Goal: Find contact information: Find contact information

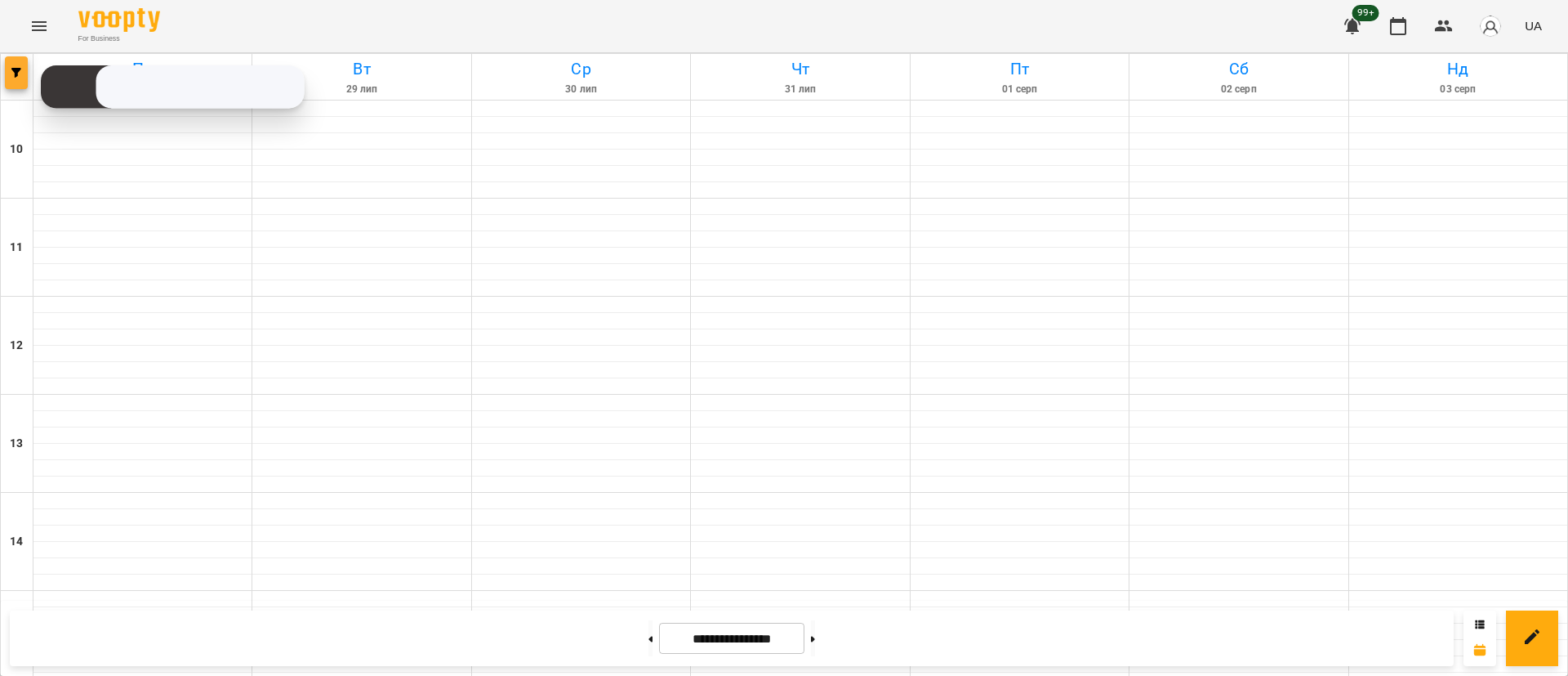
scroll to position [773, 0]
click at [9, 83] on button "button" at bounding box center [17, 73] width 23 height 33
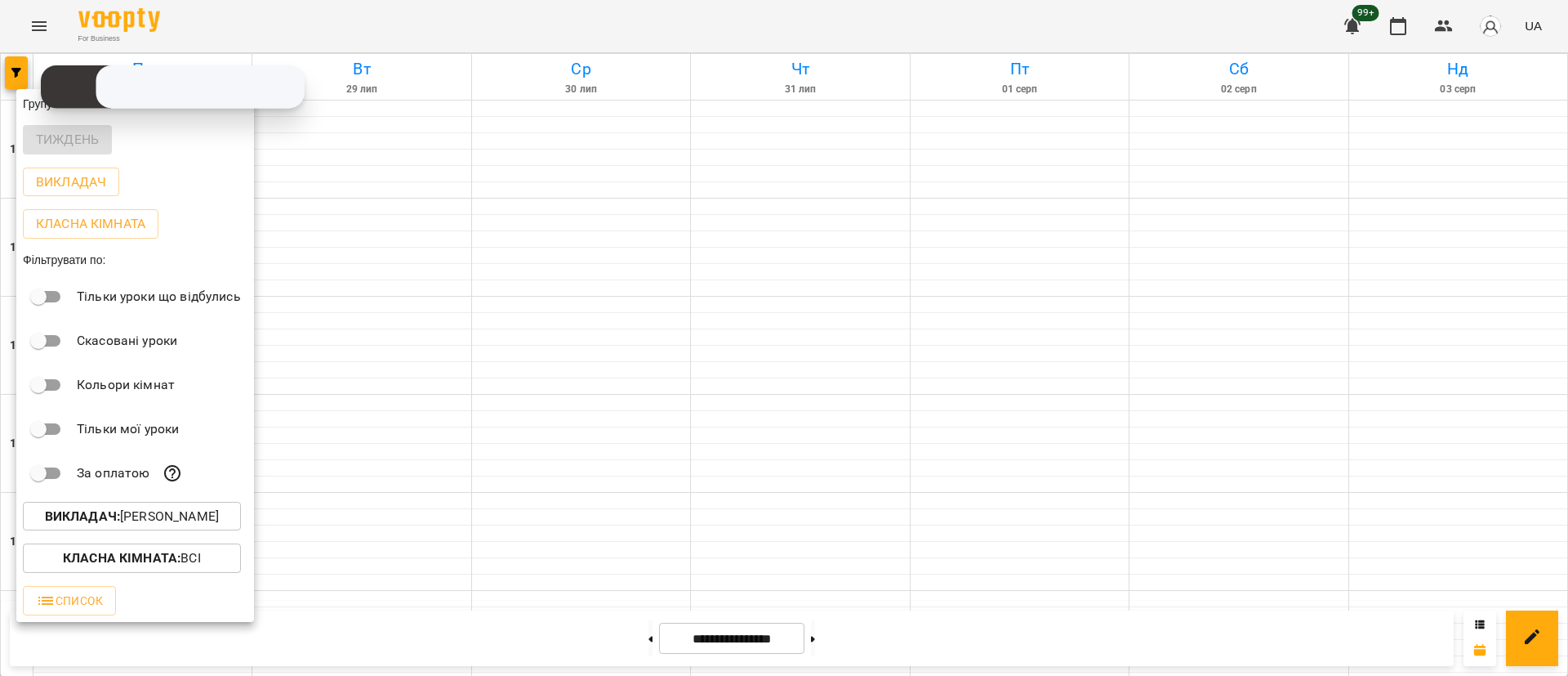
click at [116, 520] on b "Викладач :" at bounding box center [83, 516] width 75 height 16
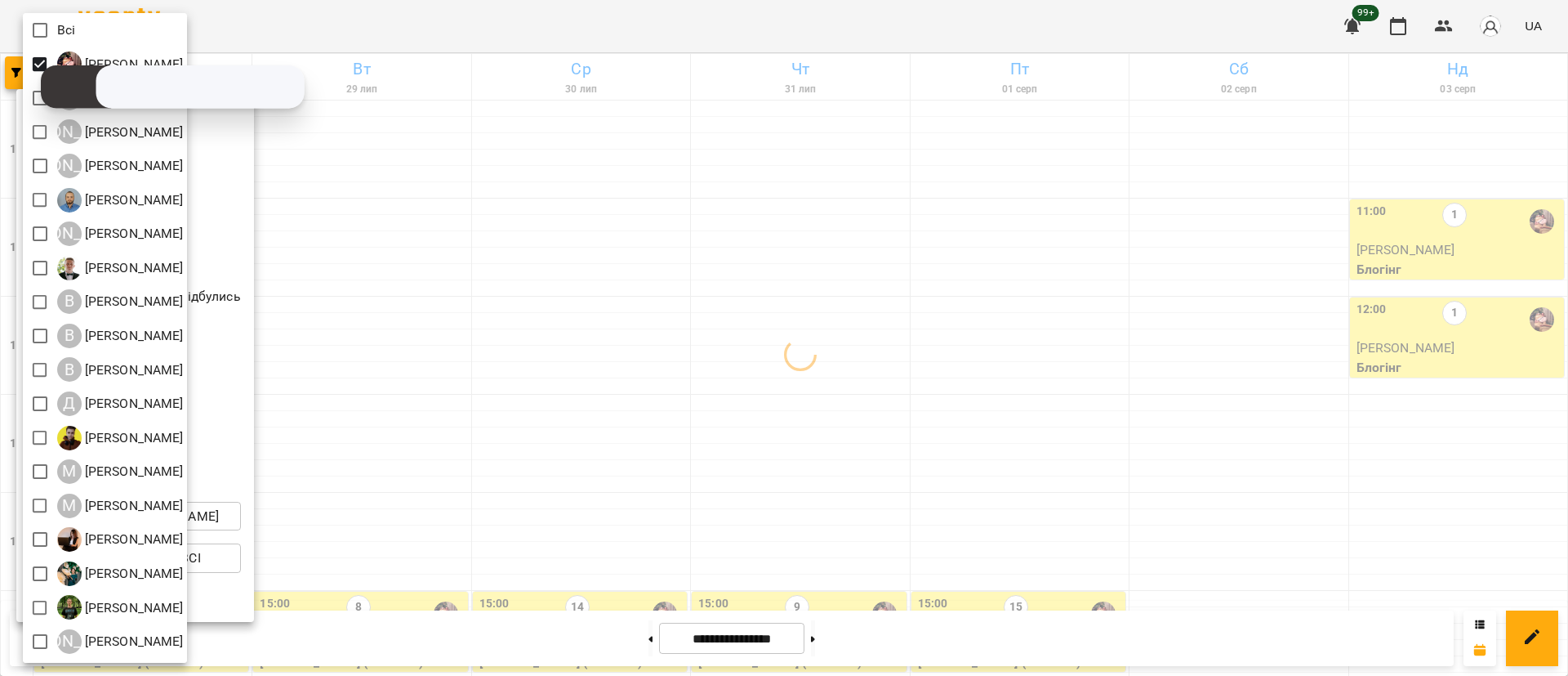
click at [387, 352] on div at bounding box center [784, 338] width 1568 height 676
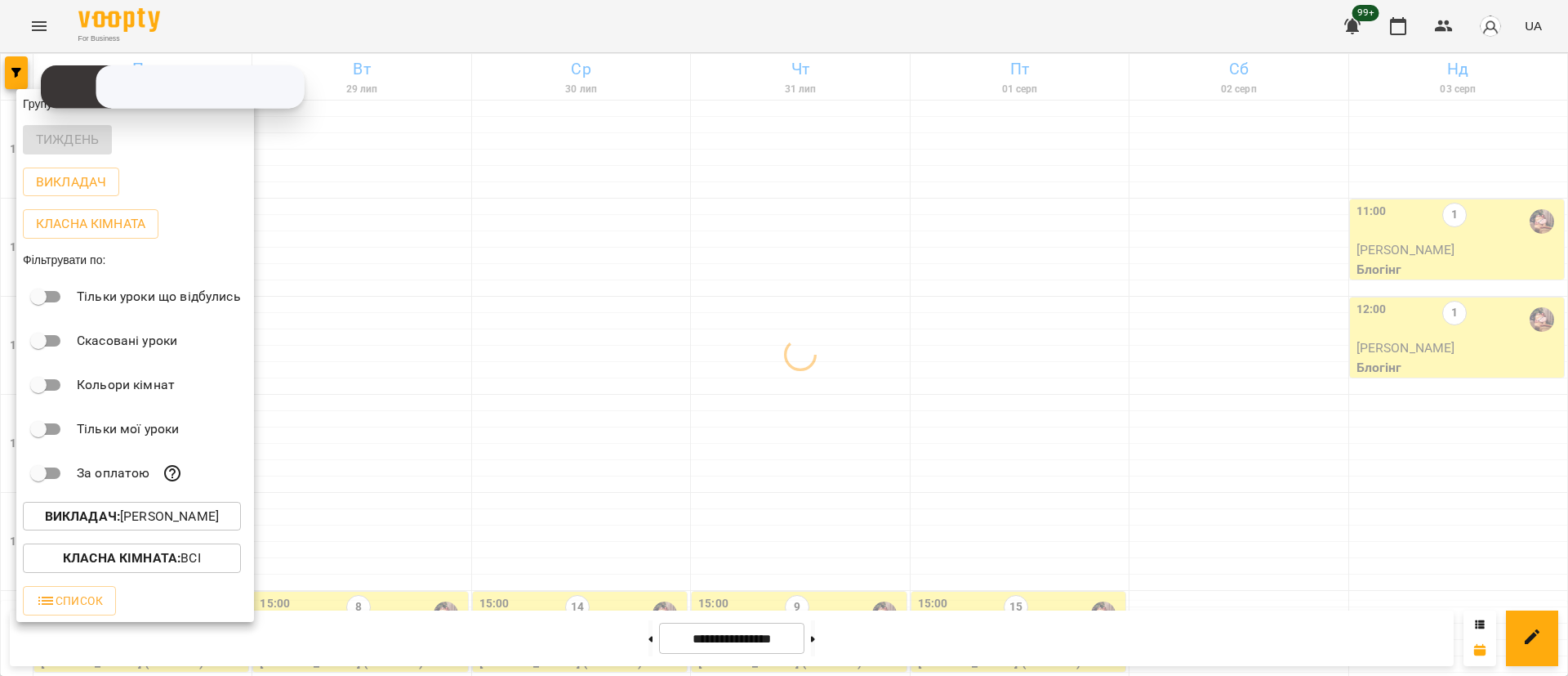
click at [387, 352] on div at bounding box center [784, 338] width 1568 height 676
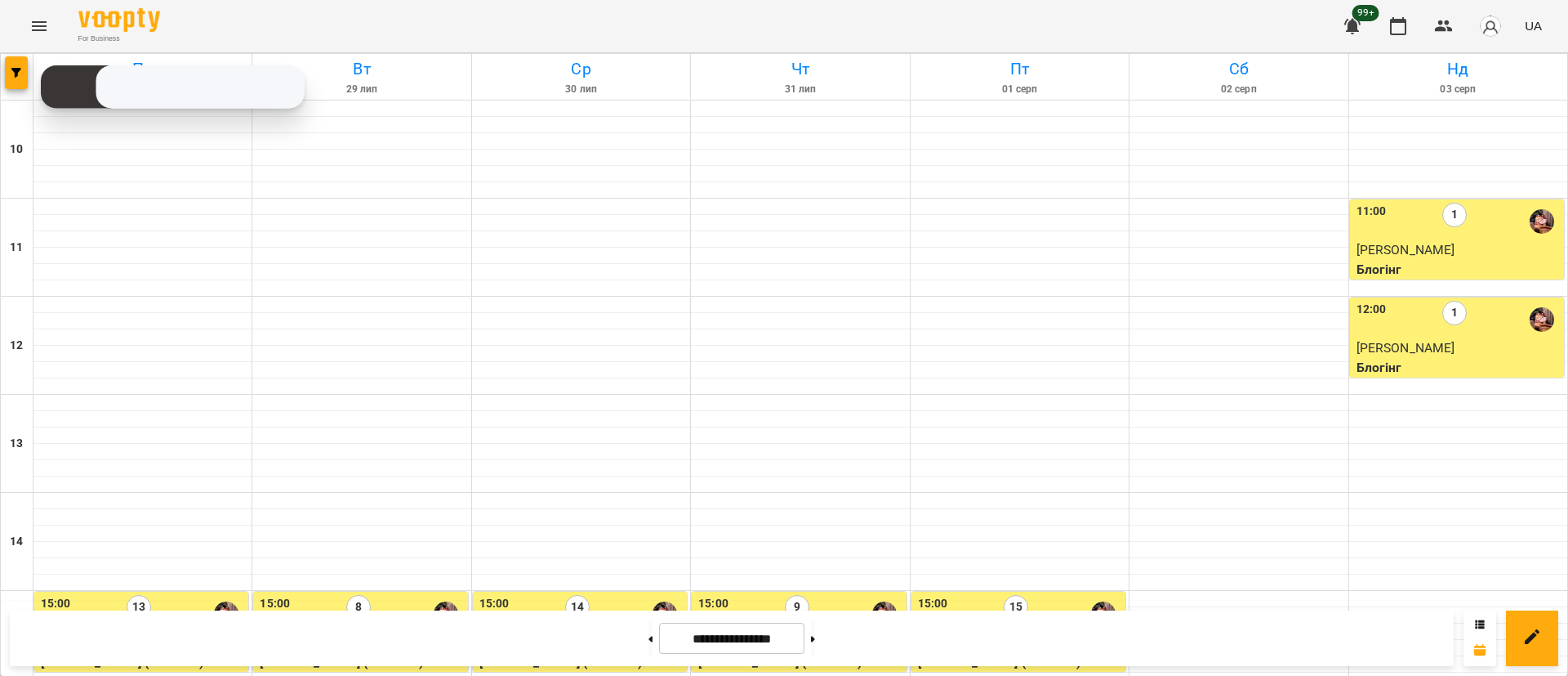
scroll to position [528, 0]
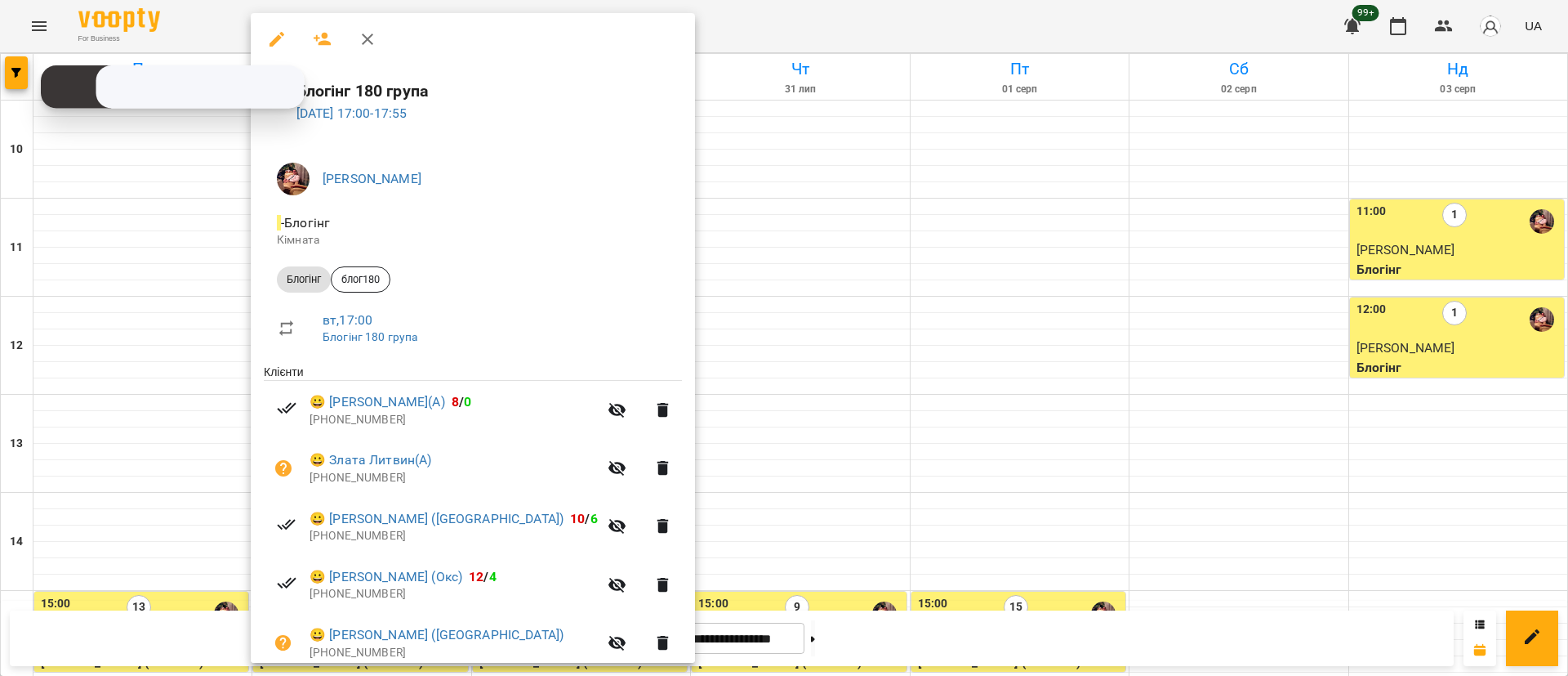
scroll to position [281, 0]
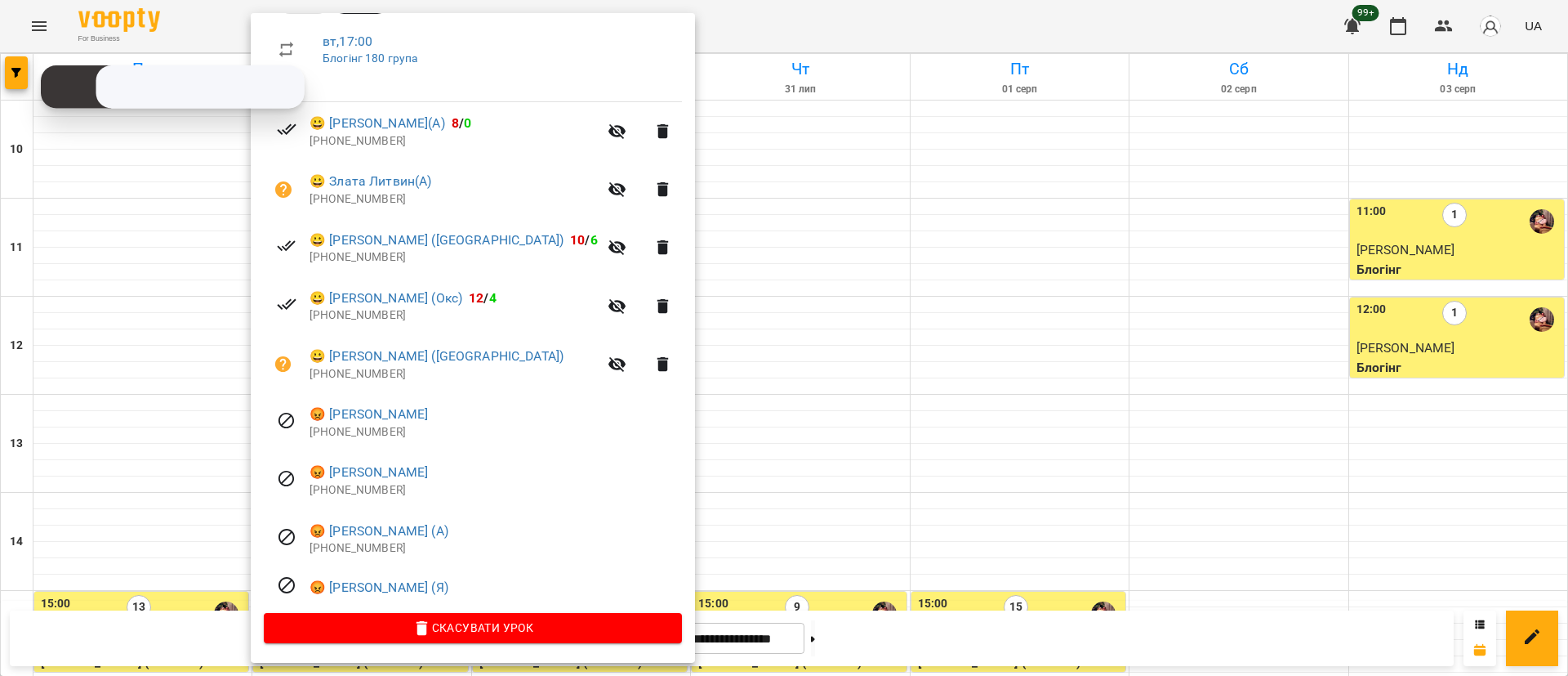
click at [322, 142] on p "[PHONE_NUMBER]" at bounding box center [454, 141] width 288 height 17
copy p "48780632493"
click at [648, 107] on div at bounding box center [784, 338] width 1568 height 676
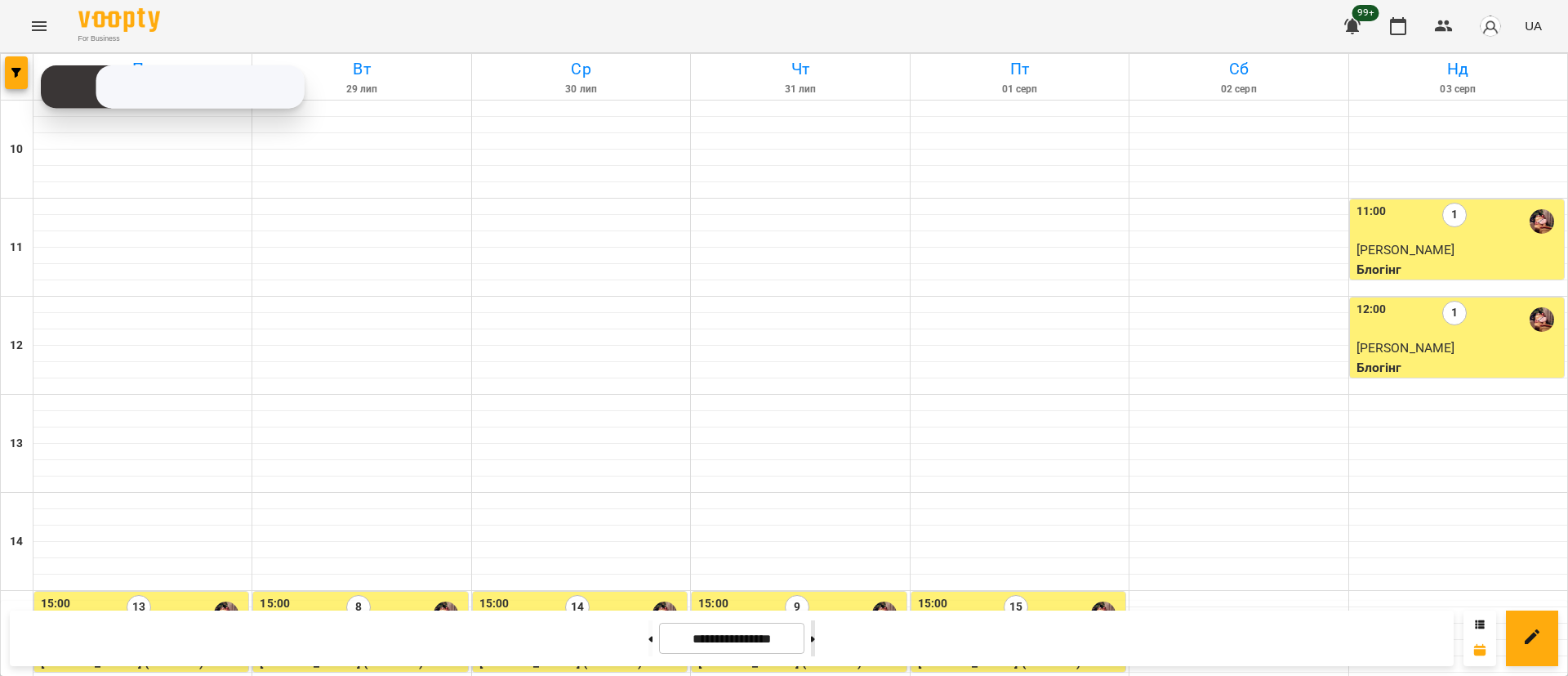
click at [815, 634] on button at bounding box center [813, 638] width 4 height 36
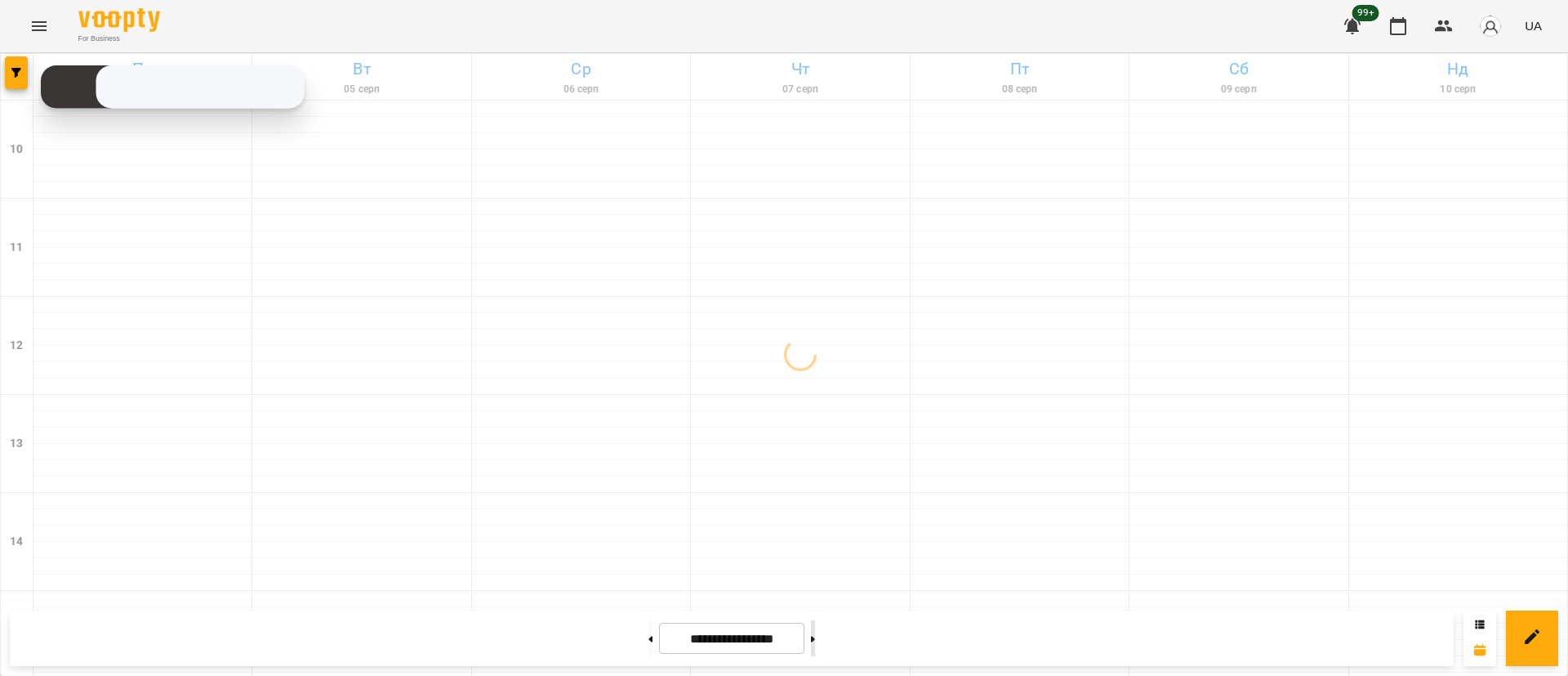
click at [815, 634] on button at bounding box center [813, 638] width 4 height 36
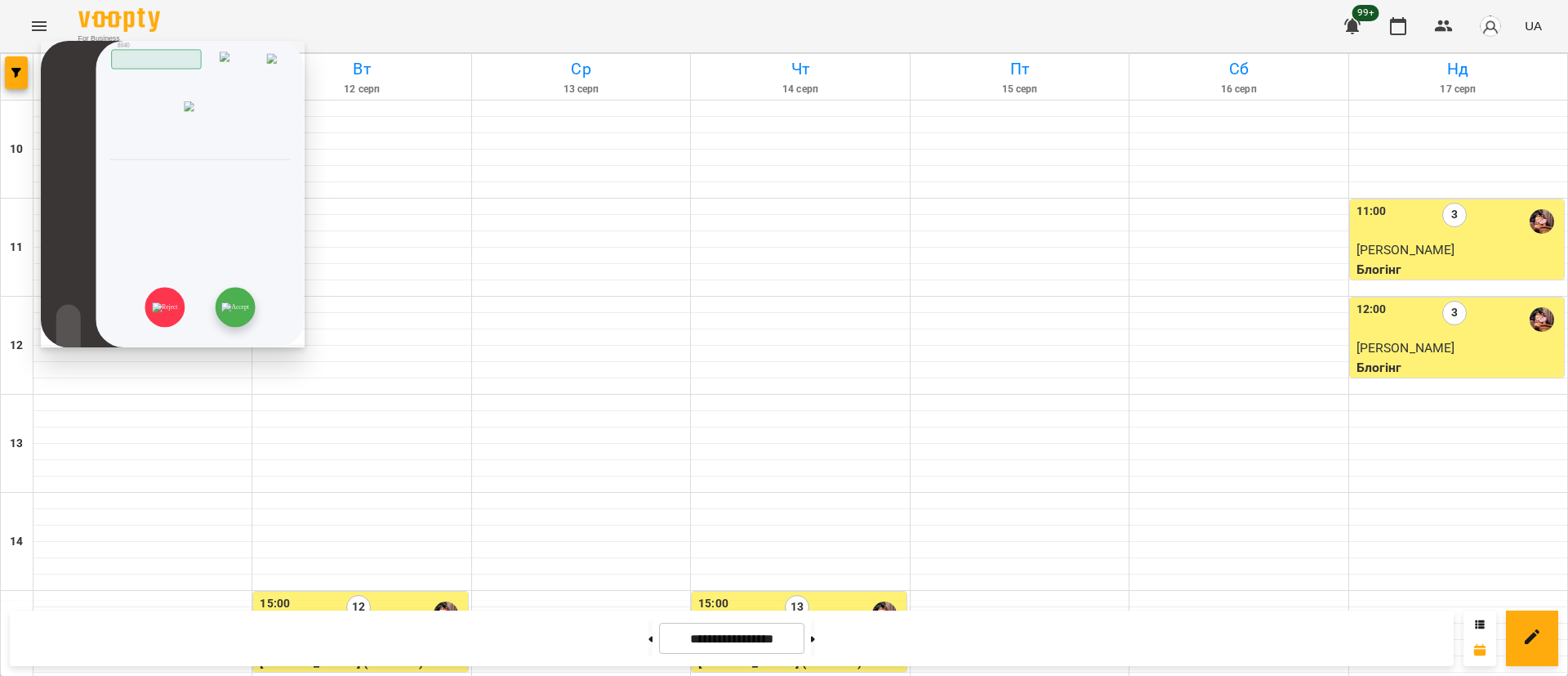
click at [245, 302] on img at bounding box center [234, 307] width 27 height 10
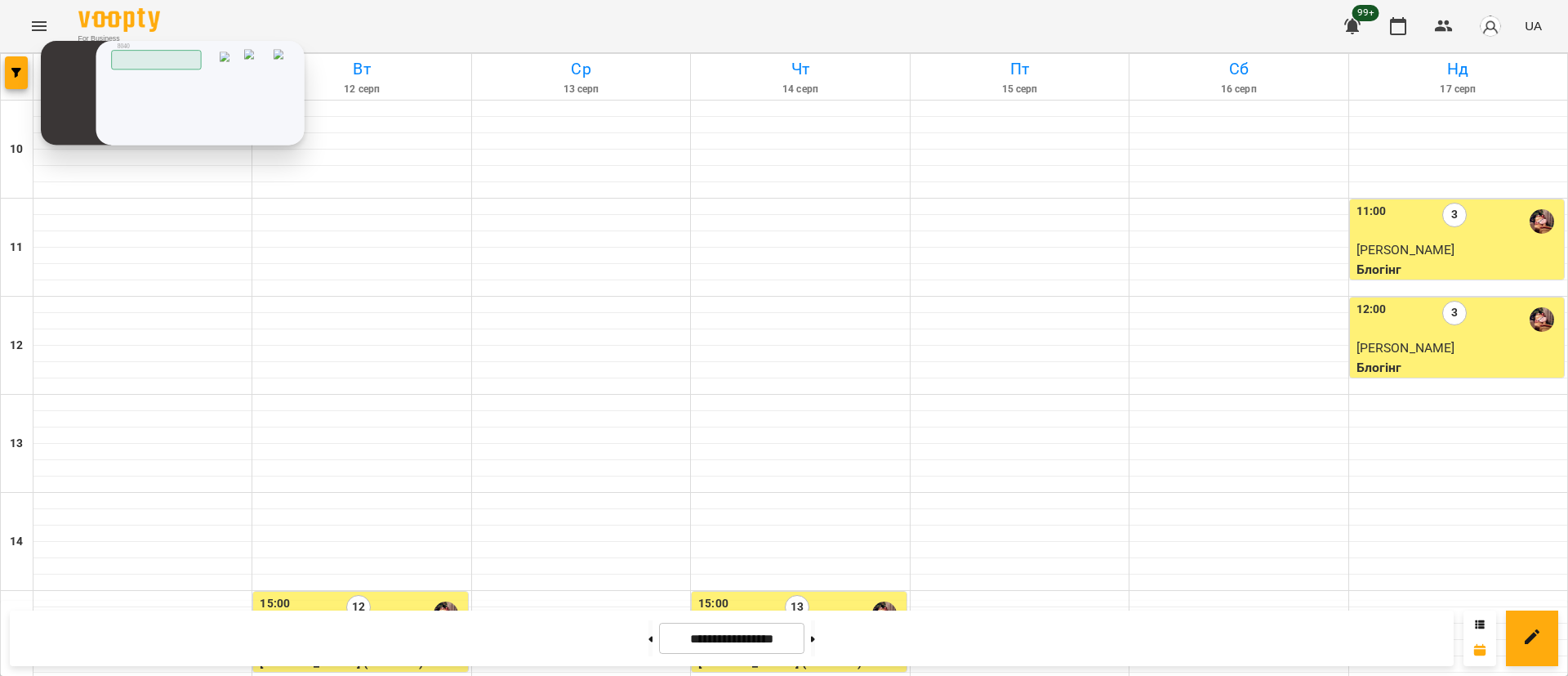
click at [0, 0] on img at bounding box center [0, 0] width 0 height 0
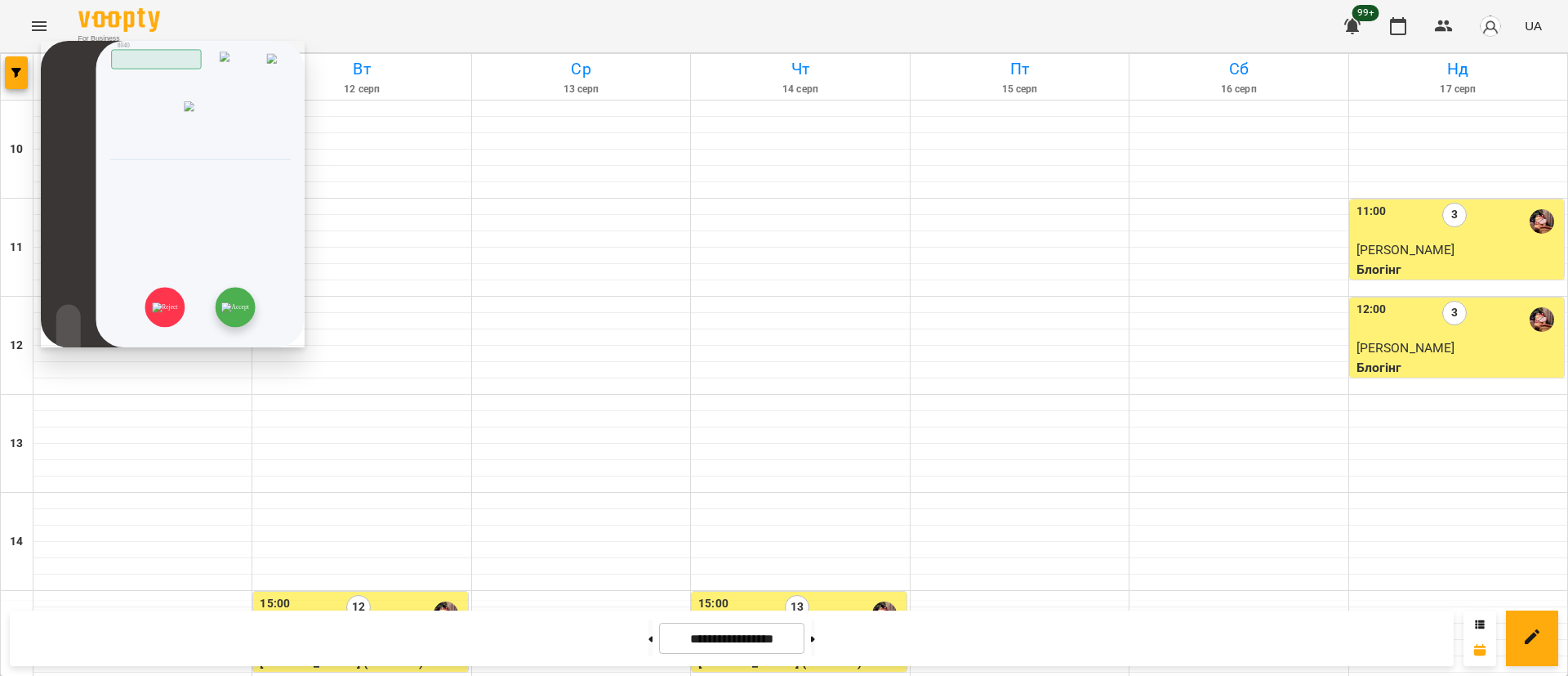
click at [240, 302] on img at bounding box center [234, 307] width 27 height 10
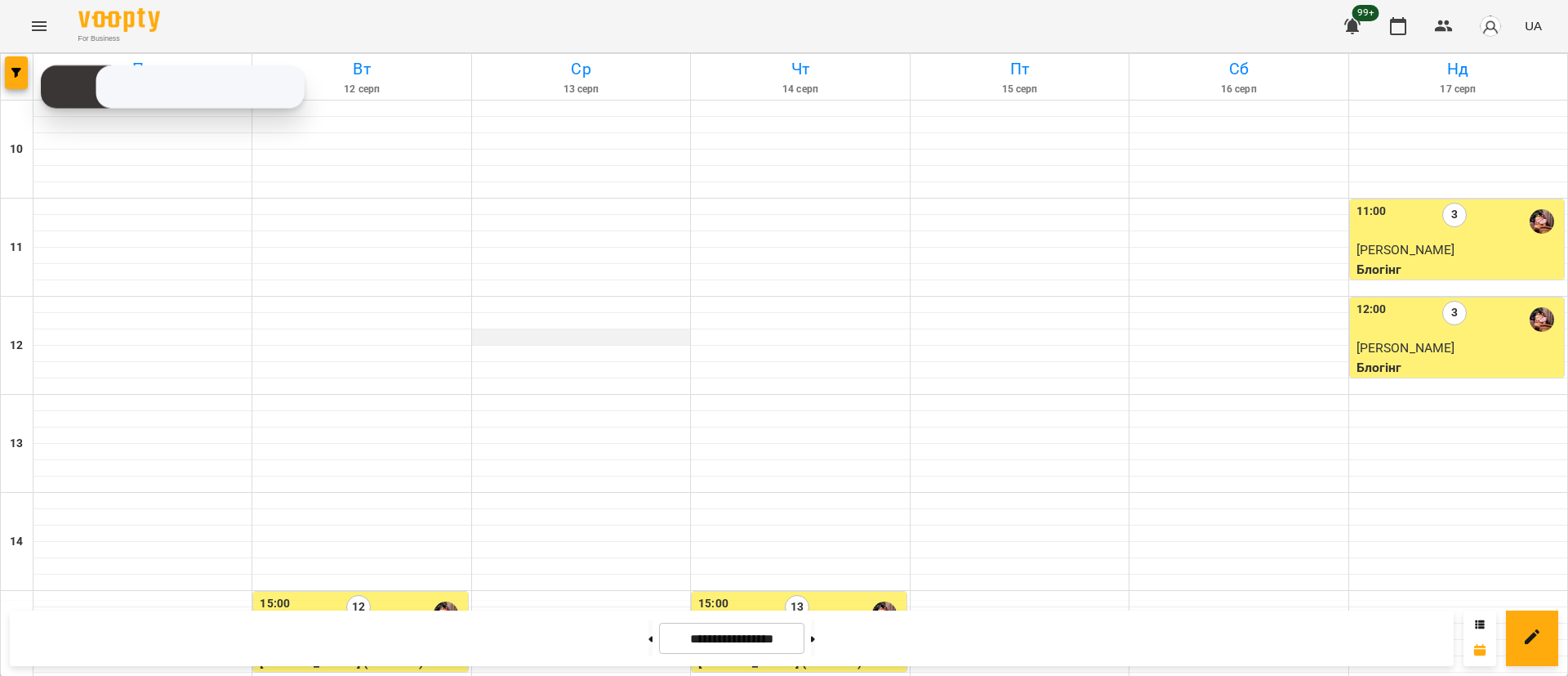
scroll to position [490, 0]
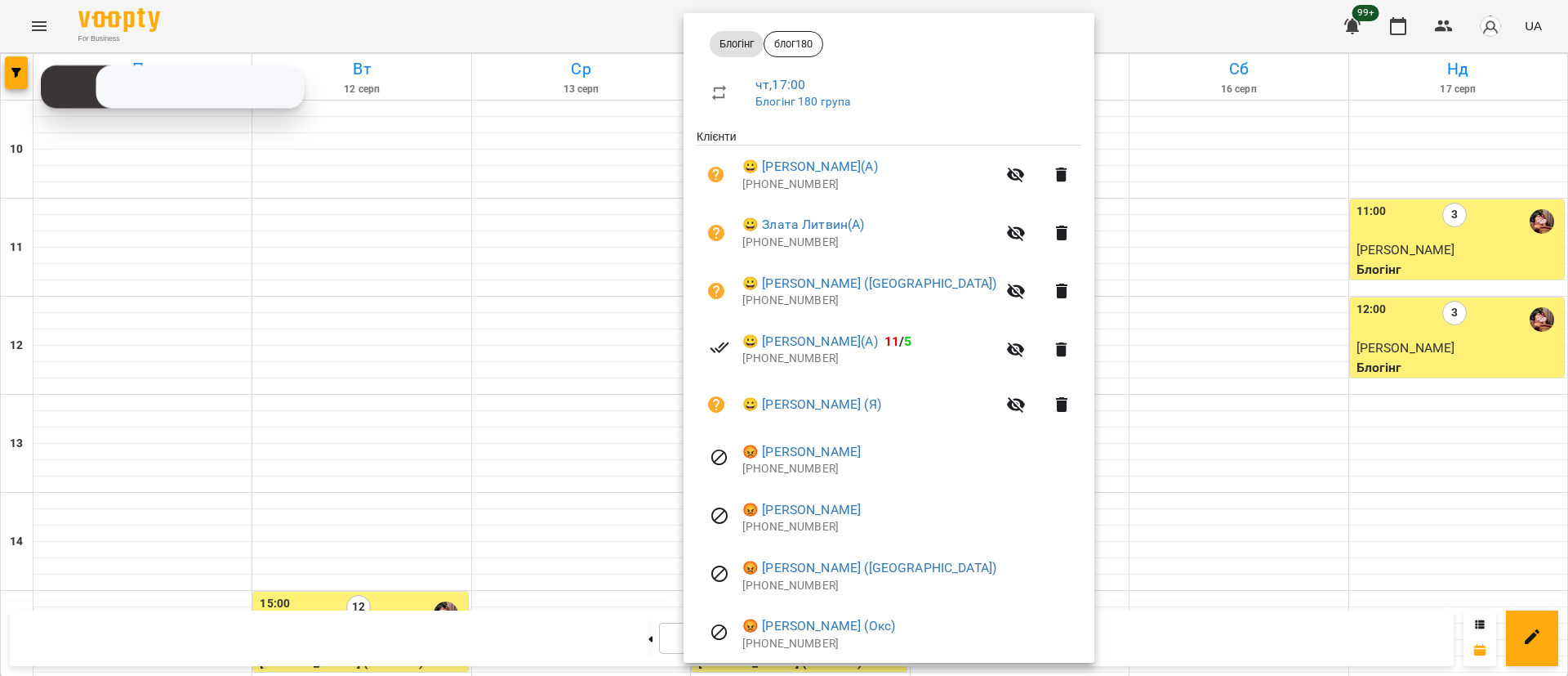
scroll to position [245, 0]
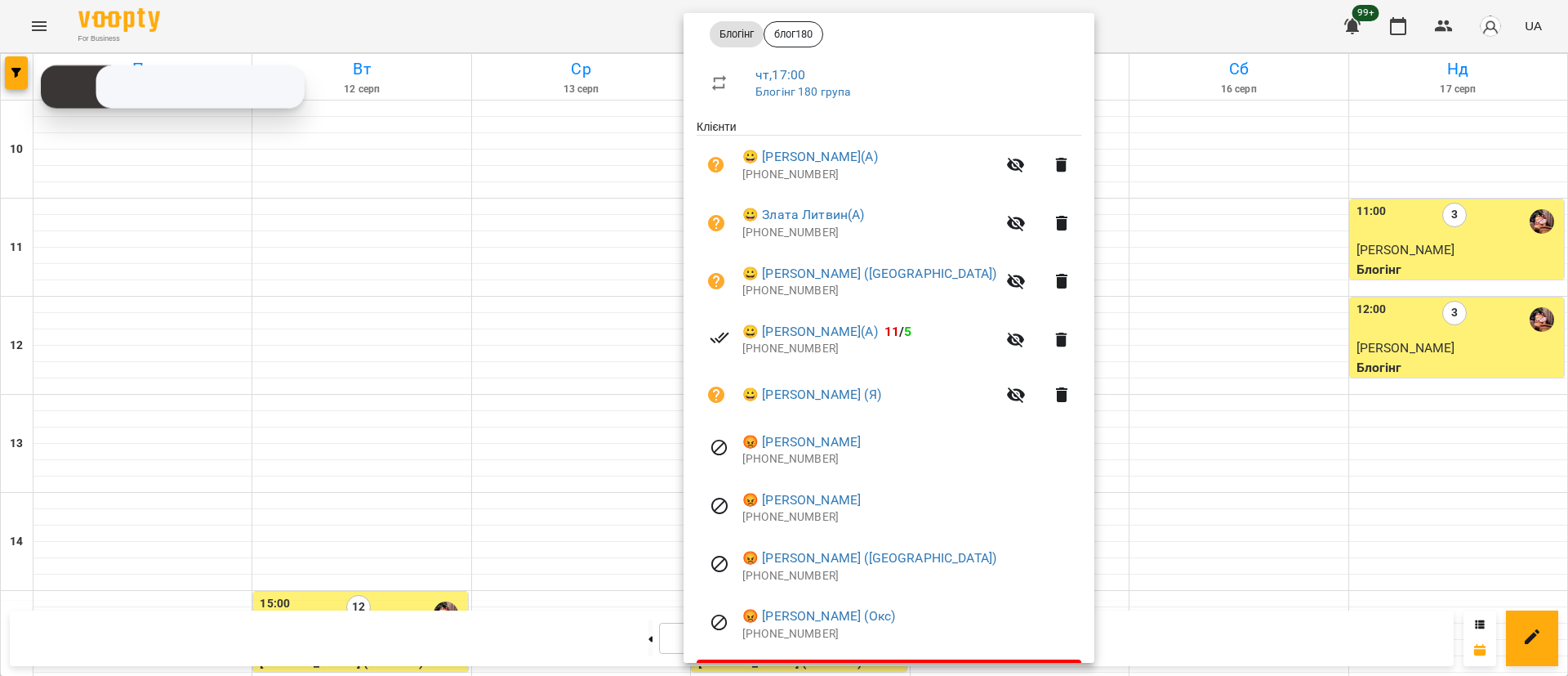
click at [780, 238] on p "[PHONE_NUMBER]" at bounding box center [870, 233] width 254 height 17
copy p "380978822093"
click at [758, 173] on p "[PHONE_NUMBER]" at bounding box center [870, 174] width 254 height 17
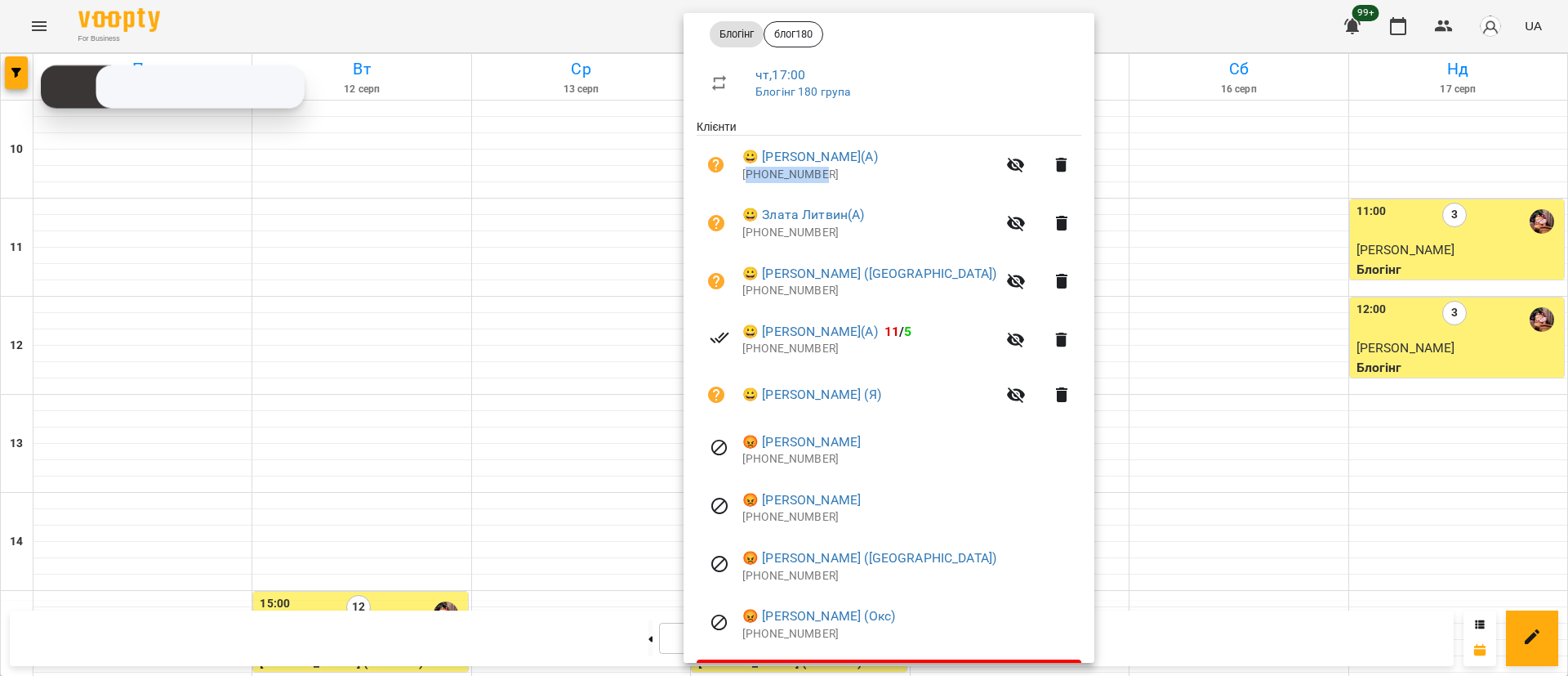
copy p "48780632493"
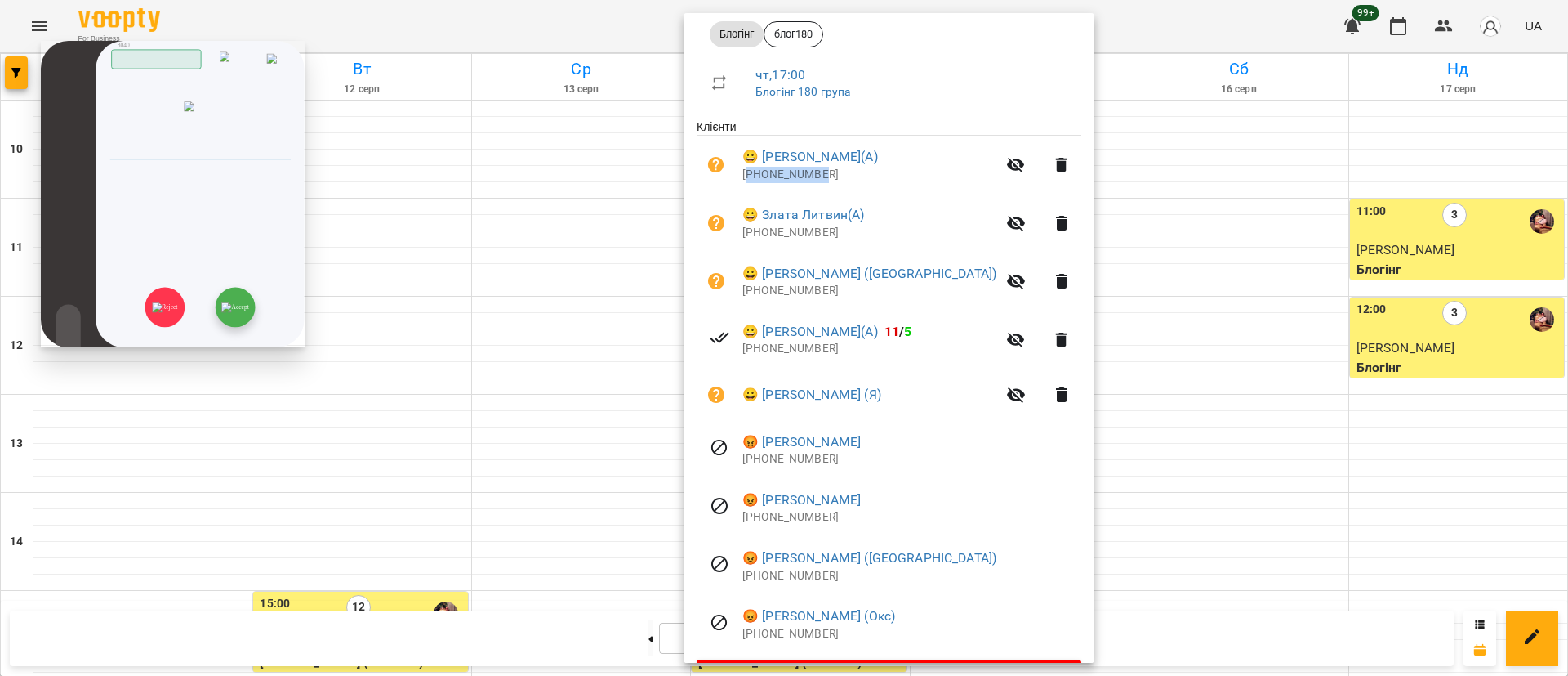
click at [235, 312] on img at bounding box center [234, 307] width 27 height 10
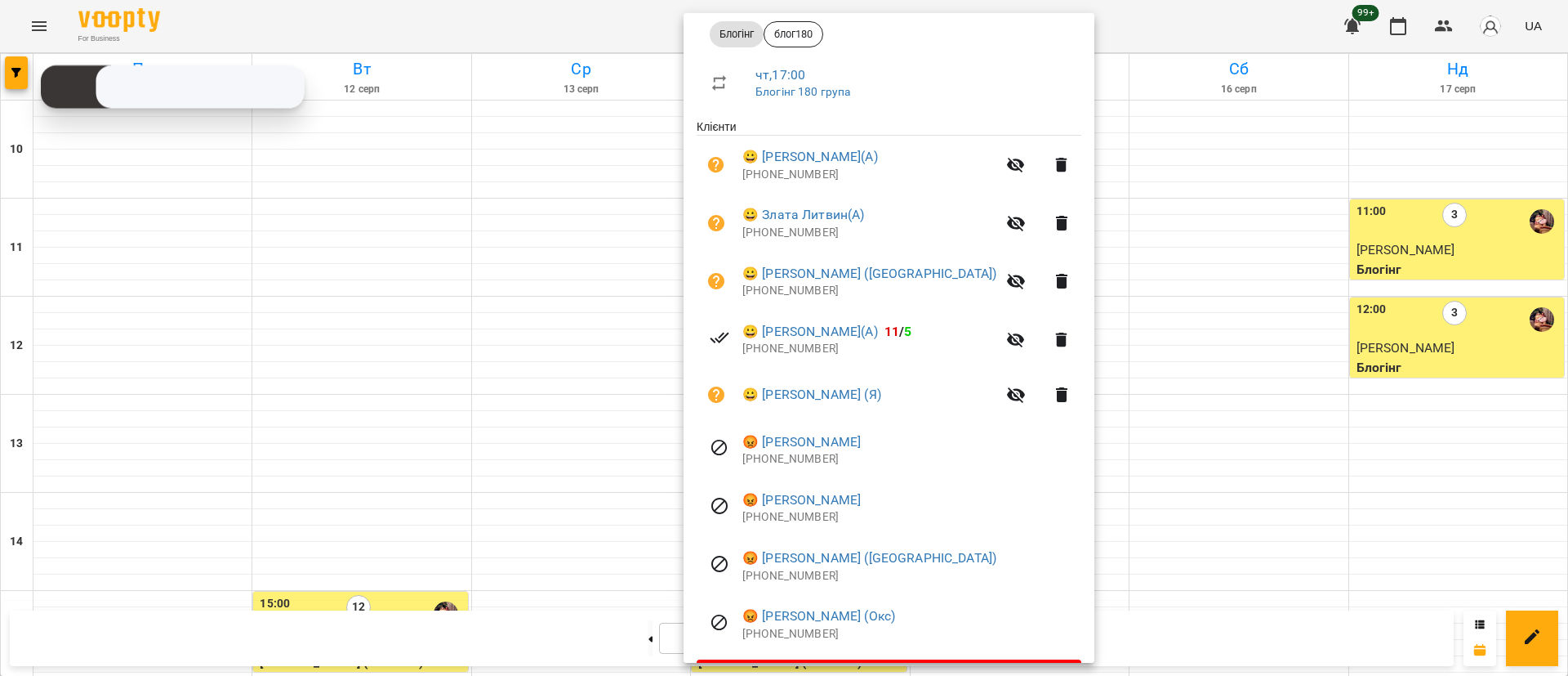
click at [587, 442] on div at bounding box center [784, 338] width 1568 height 676
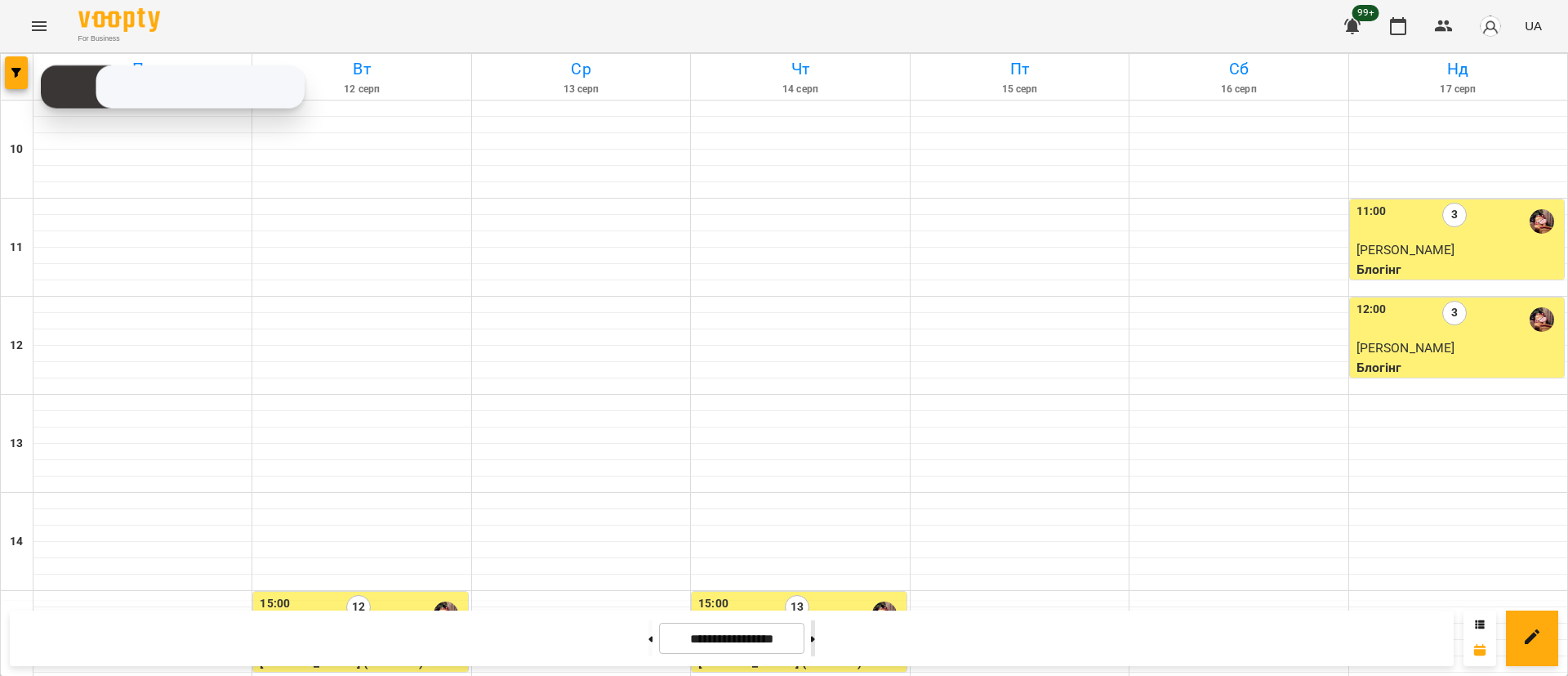
click at [815, 647] on button at bounding box center [813, 638] width 4 height 36
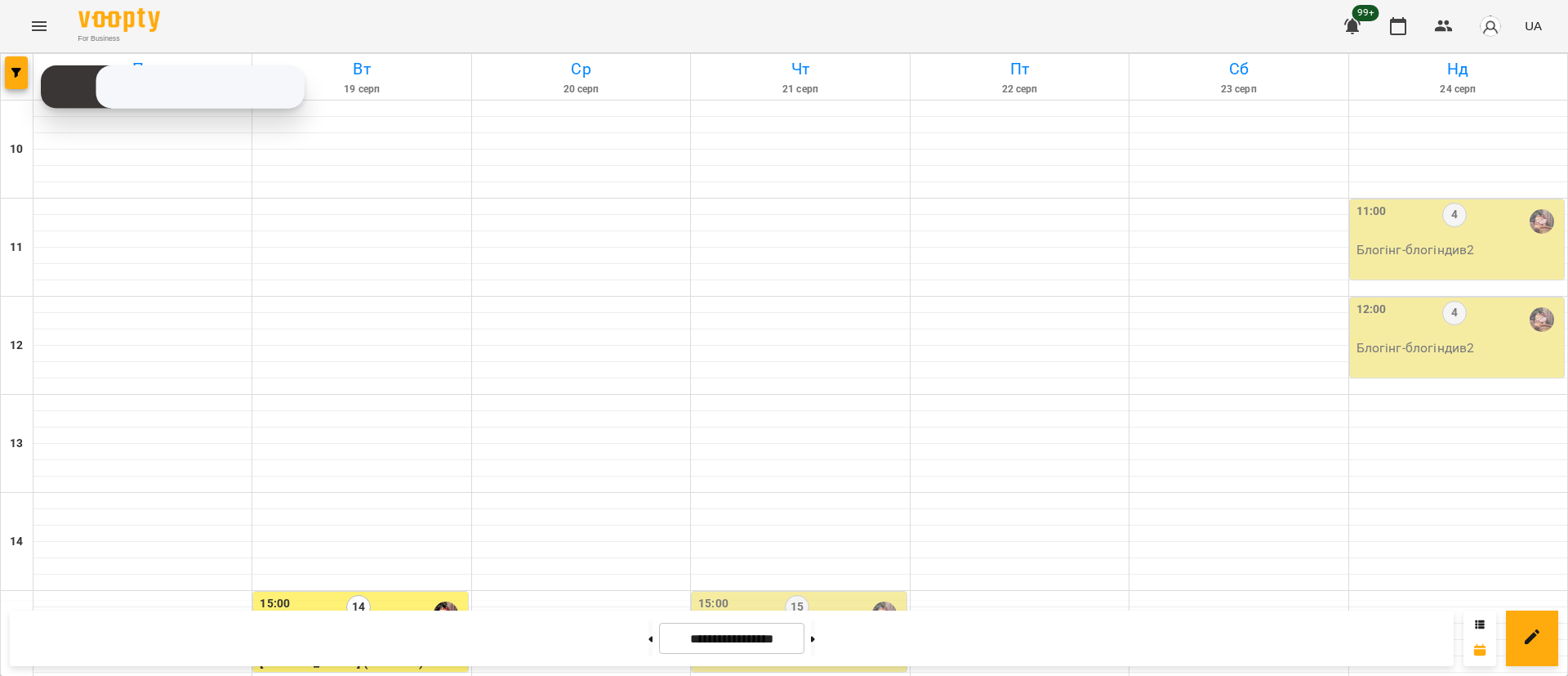
scroll to position [368, 0]
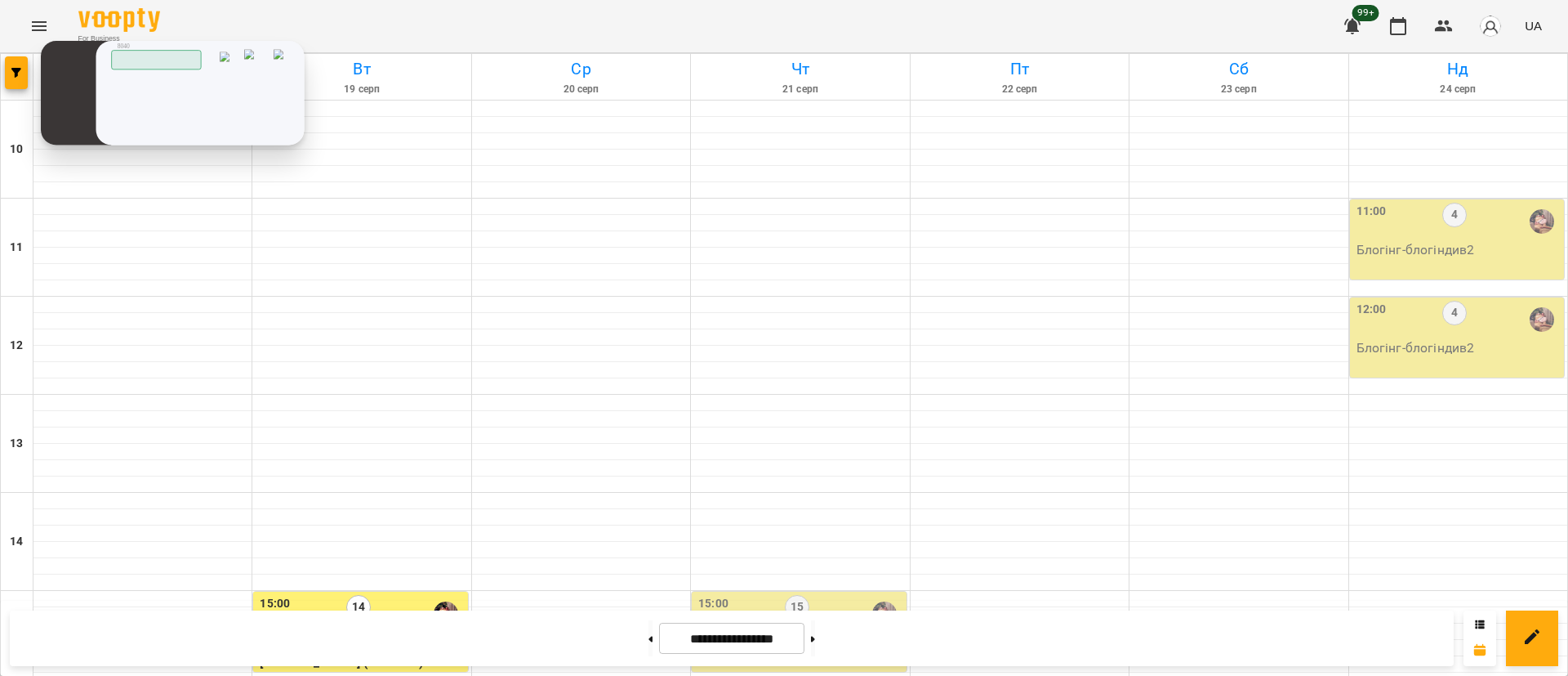
click at [0, 0] on img at bounding box center [0, 0] width 0 height 0
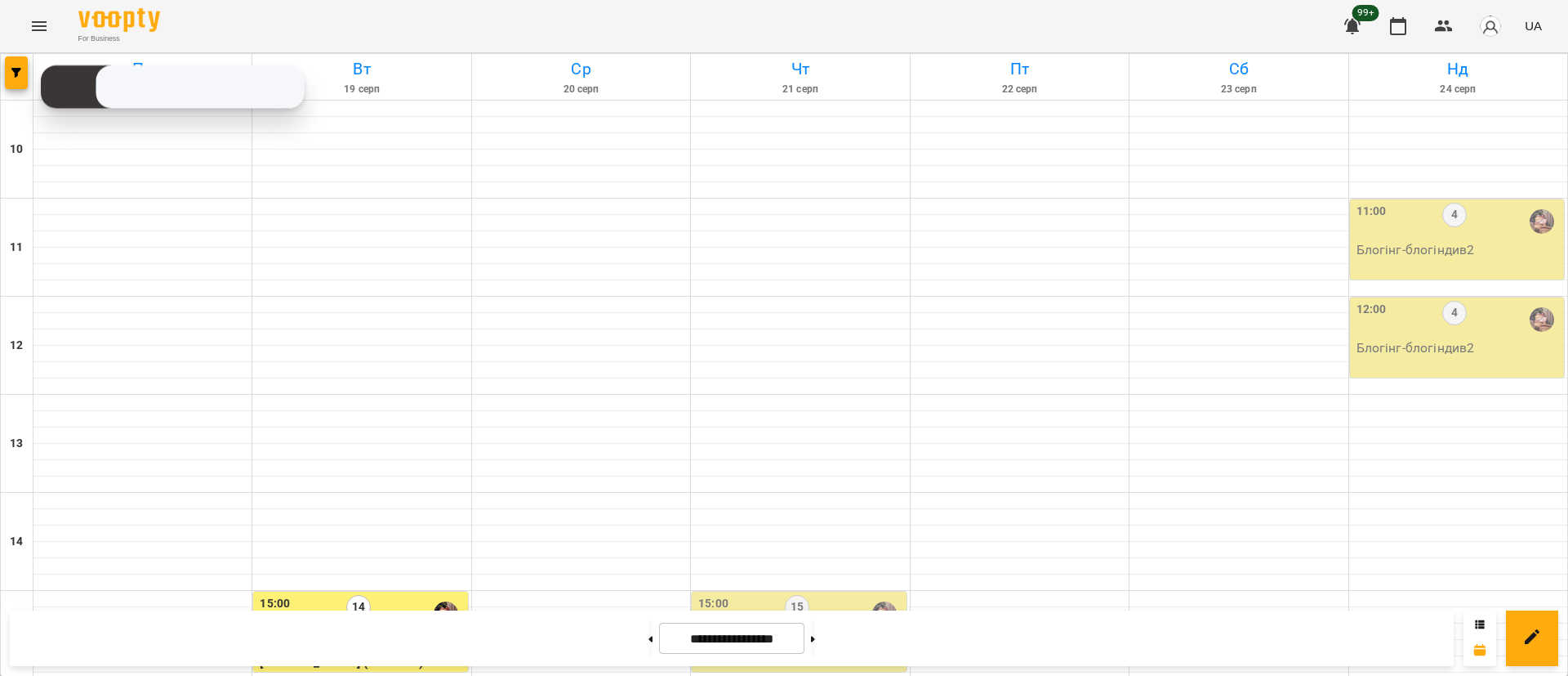
click at [355, 595] on div "14" at bounding box center [359, 613] width 24 height 37
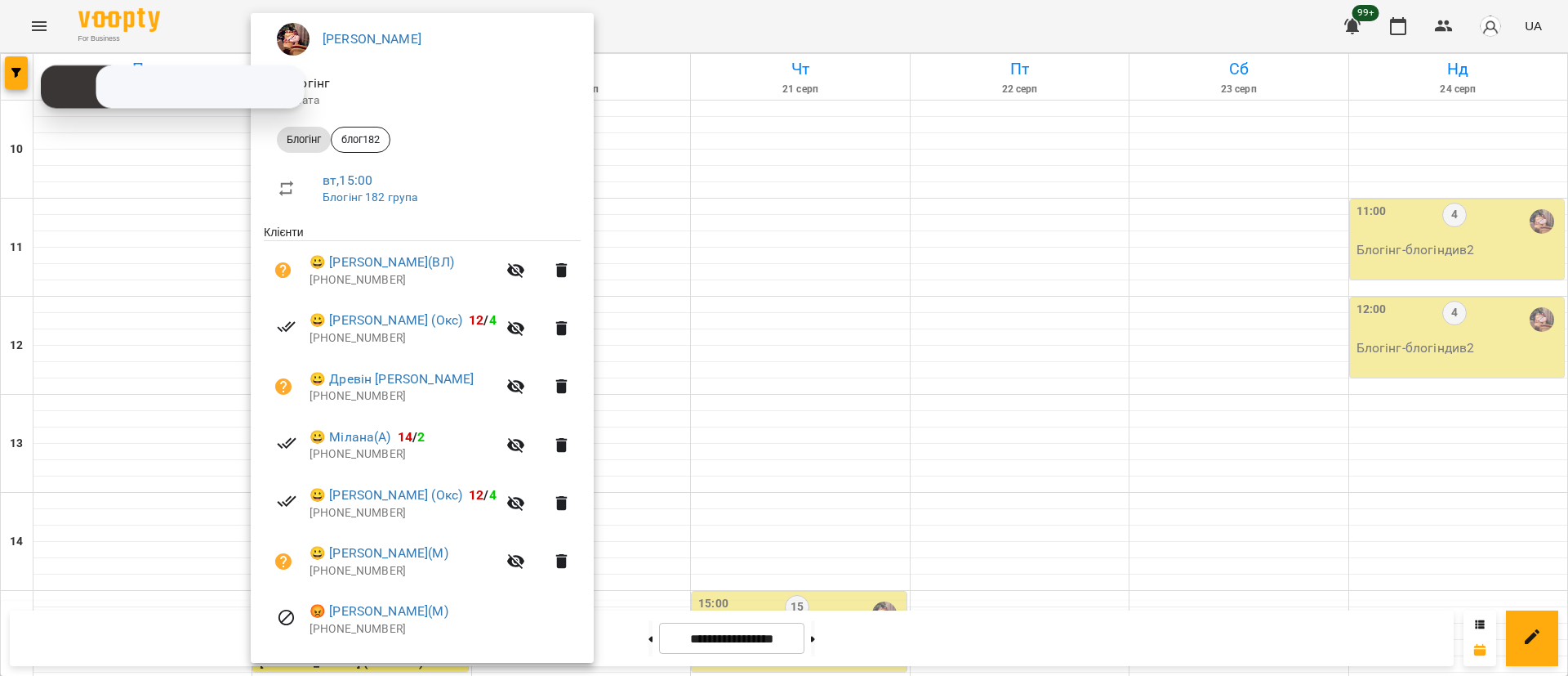
scroll to position [242, 0]
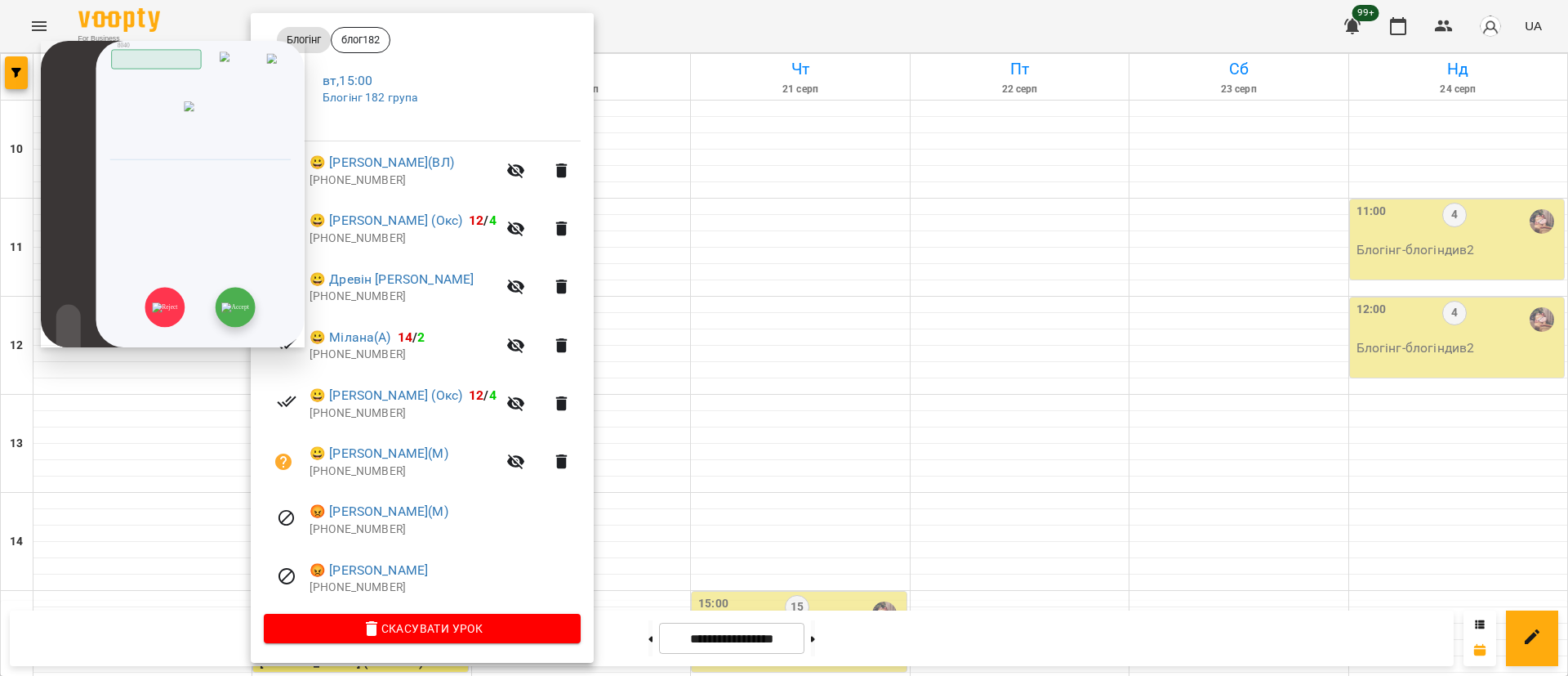
click at [240, 312] on img at bounding box center [234, 307] width 27 height 10
